Goal: Transaction & Acquisition: Purchase product/service

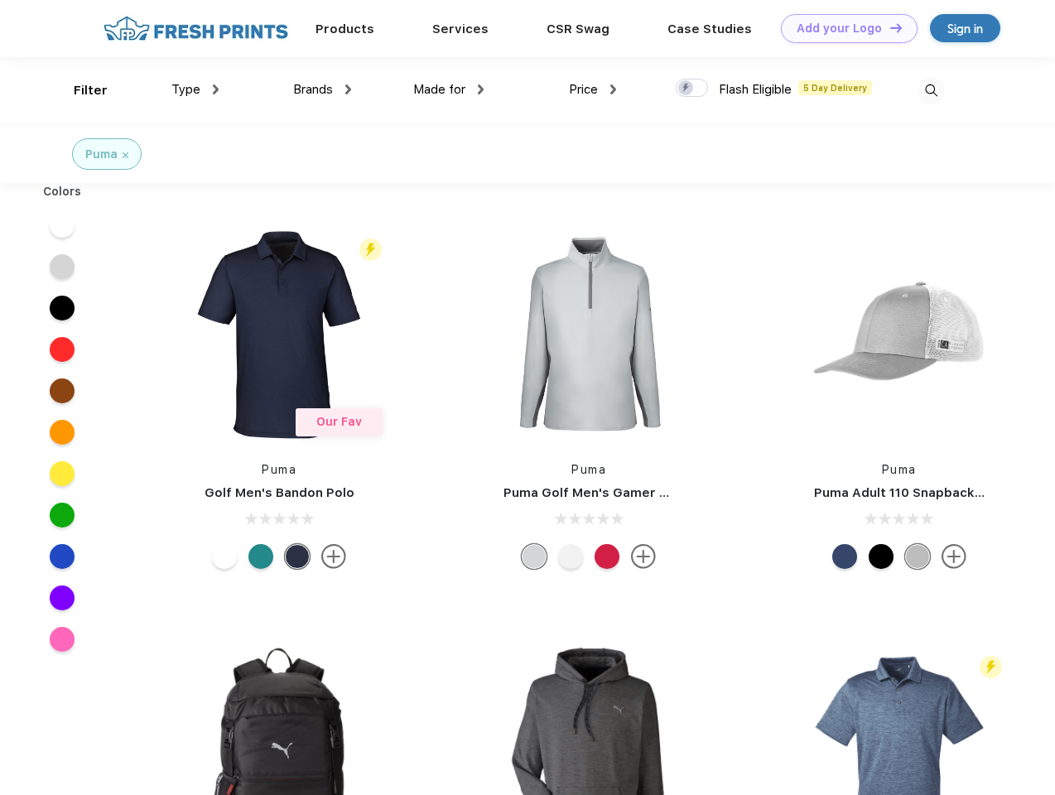
click at [843, 28] on link "Add your Logo Design Tool" at bounding box center [849, 28] width 137 height 29
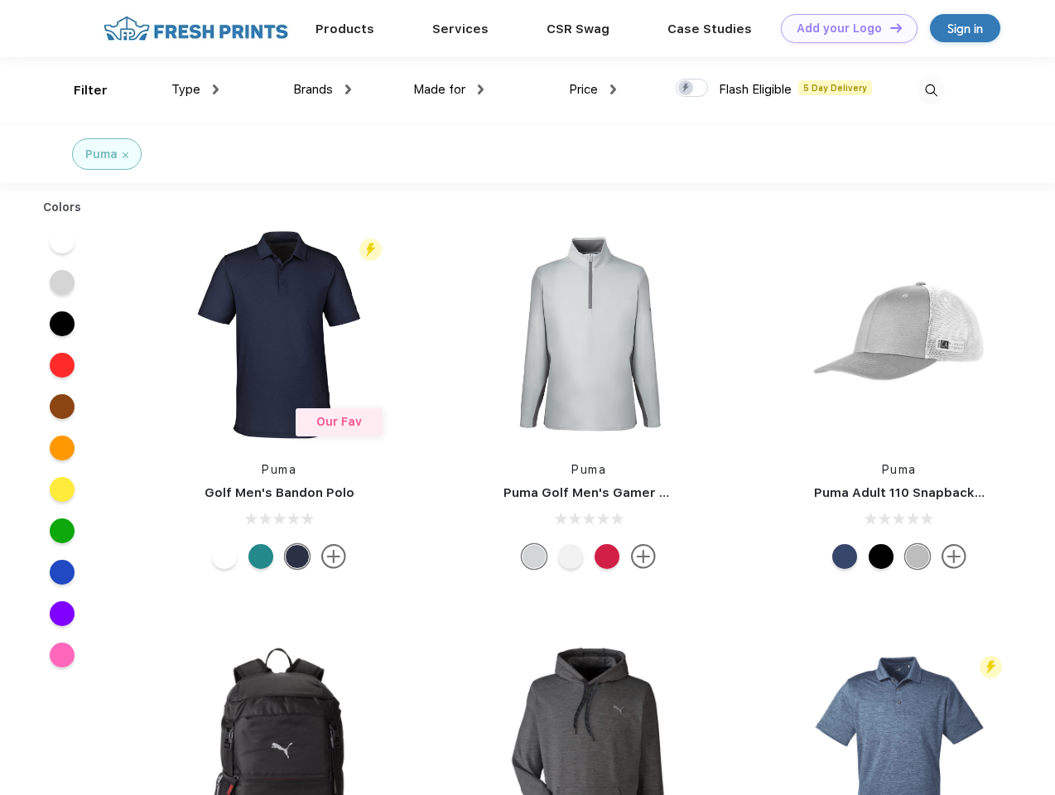
click at [0, 0] on div "Design Tool" at bounding box center [0, 0] width 0 height 0
click at [888, 27] on link "Add your Logo Design Tool" at bounding box center [849, 28] width 137 height 29
click at [79, 90] on div "Filter" at bounding box center [91, 90] width 34 height 19
click at [195, 89] on span "Type" at bounding box center [185, 89] width 29 height 15
click at [322, 89] on span "Brands" at bounding box center [313, 89] width 40 height 15
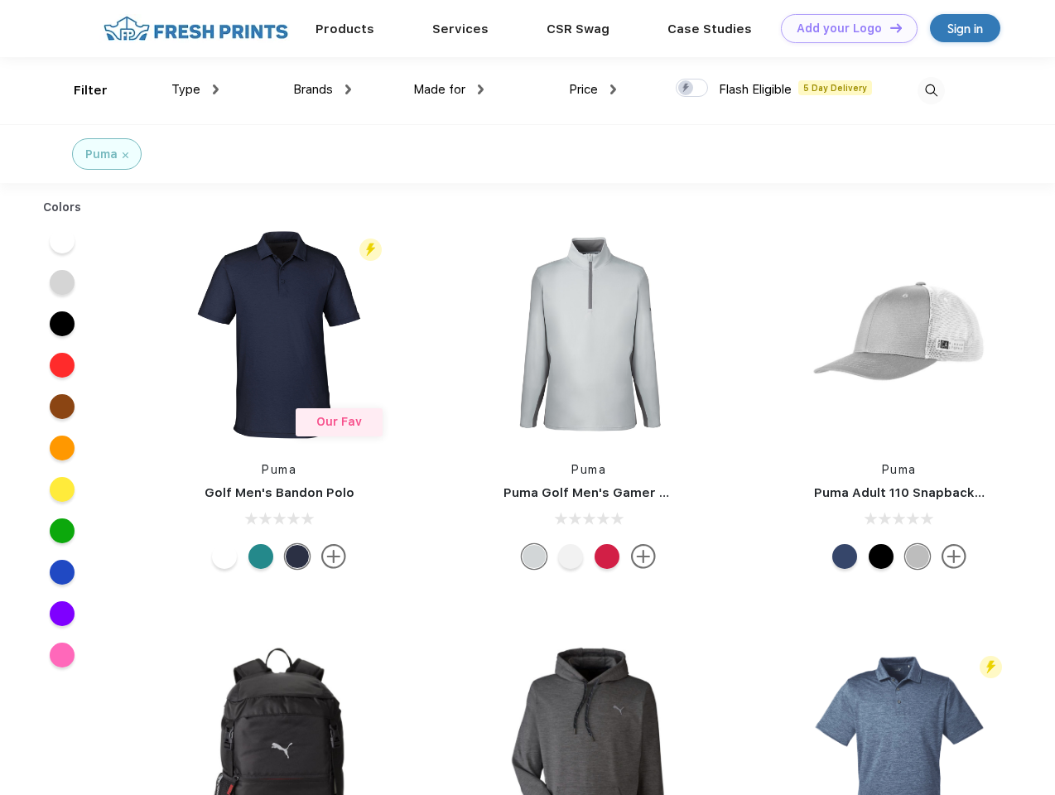
click at [449, 89] on span "Made for" at bounding box center [439, 89] width 52 height 15
click at [593, 89] on span "Price" at bounding box center [583, 89] width 29 height 15
click at [692, 89] on div at bounding box center [691, 88] width 32 height 18
click at [686, 89] on input "checkbox" at bounding box center [680, 83] width 11 height 11
click at [930, 90] on img at bounding box center [930, 90] width 27 height 27
